Goal: Transaction & Acquisition: Subscribe to service/newsletter

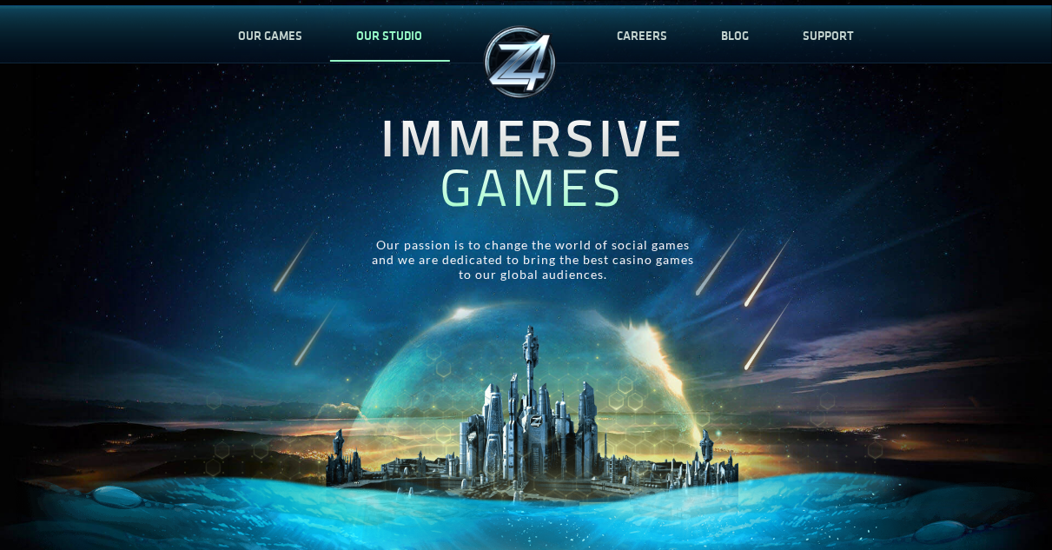
click at [408, 43] on link "OUR STUDIO" at bounding box center [390, 35] width 120 height 57
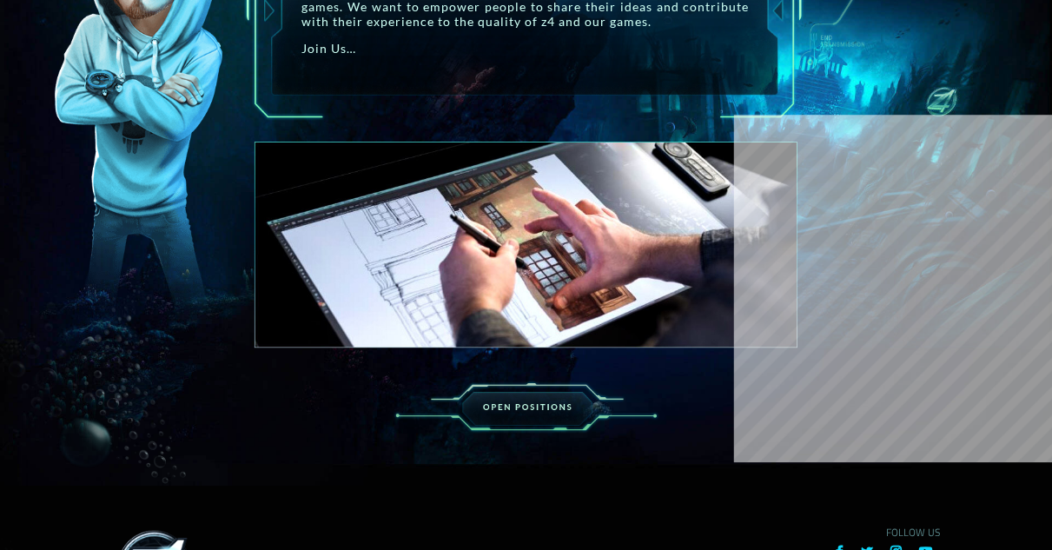
scroll to position [2510, 0]
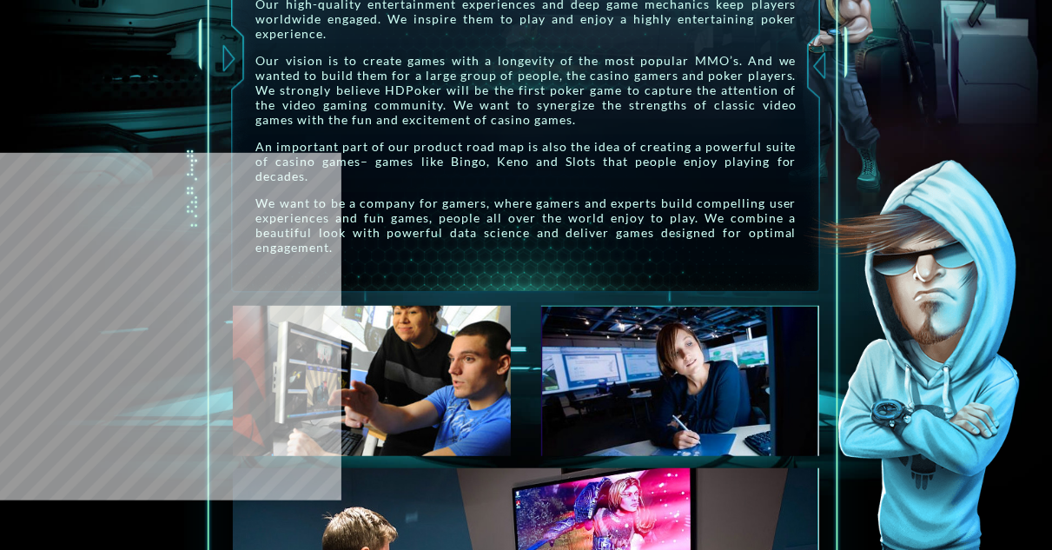
scroll to position [912, 0]
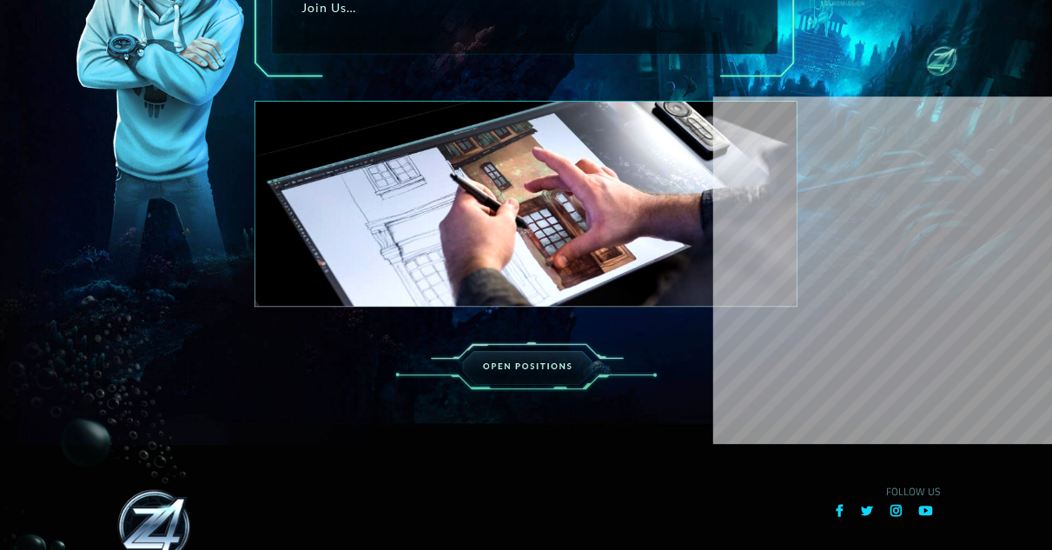
scroll to position [2510, 0]
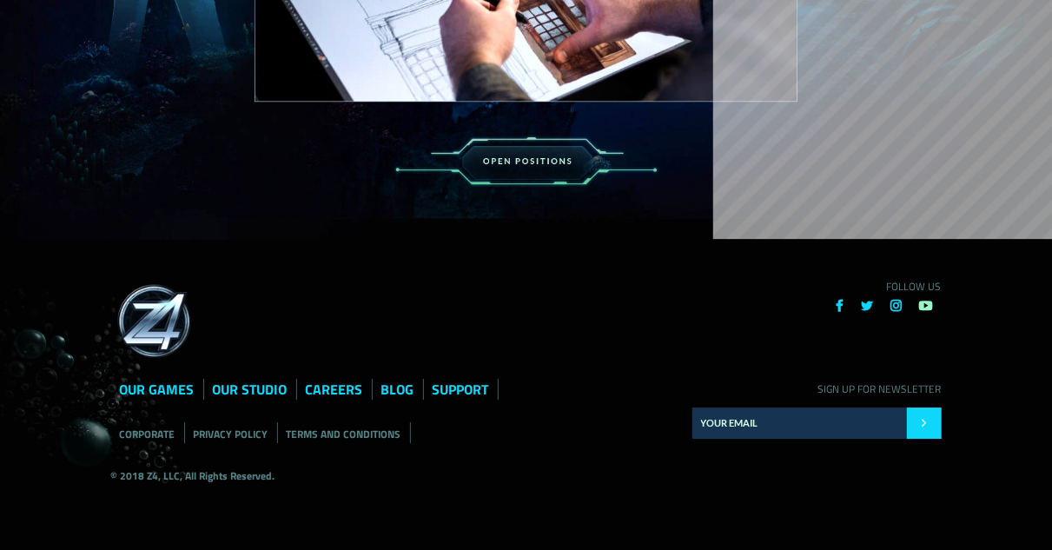
click at [926, 307] on icon at bounding box center [926, 305] width 13 height 13
click at [933, 314] on li at bounding box center [926, 304] width 30 height 21
click at [926, 305] on icon at bounding box center [926, 305] width 13 height 13
click at [893, 308] on icon at bounding box center [896, 305] width 11 height 13
click at [875, 308] on li at bounding box center [868, 304] width 30 height 21
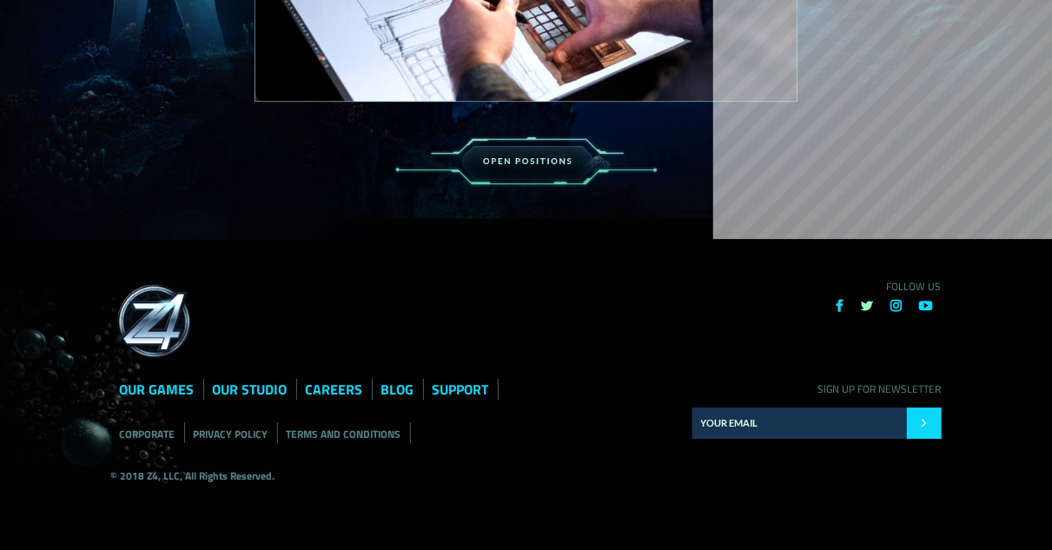
click at [862, 307] on icon at bounding box center [868, 305] width 12 height 13
click at [836, 312] on icon at bounding box center [840, 305] width 8 height 13
click at [836, 302] on icon at bounding box center [840, 305] width 8 height 13
click at [839, 412] on input "text" at bounding box center [799, 422] width 215 height 31
type input "YOUR EMAIL"
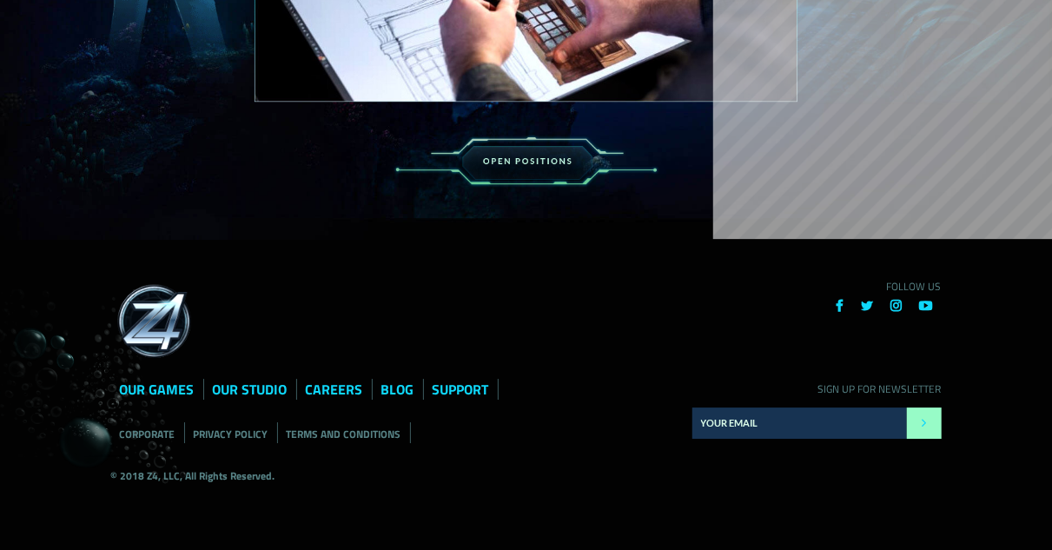
click at [933, 421] on input "submit" at bounding box center [924, 422] width 35 height 31
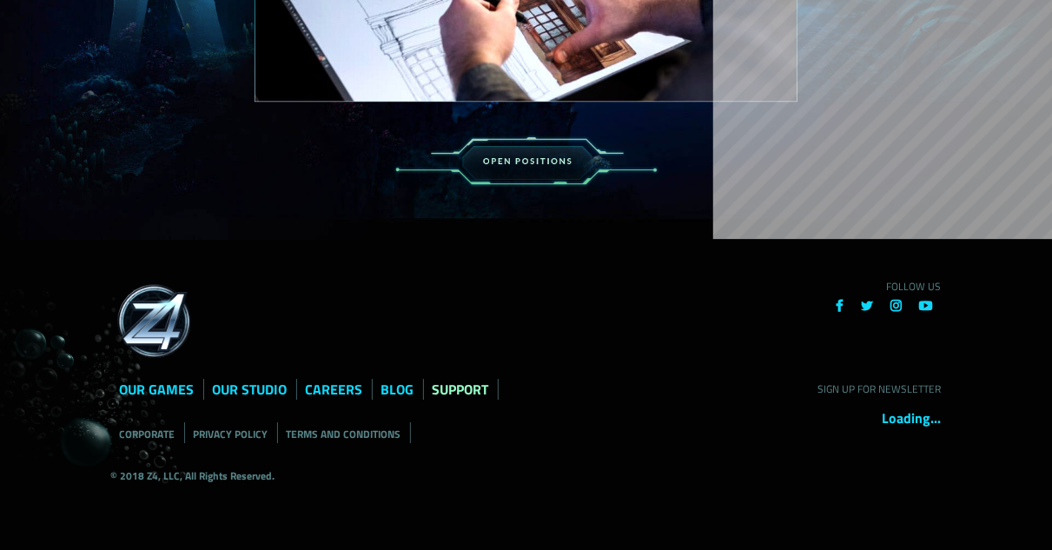
click at [439, 391] on link "SUPPORT" at bounding box center [461, 389] width 56 height 21
